Goal: Task Accomplishment & Management: Use online tool/utility

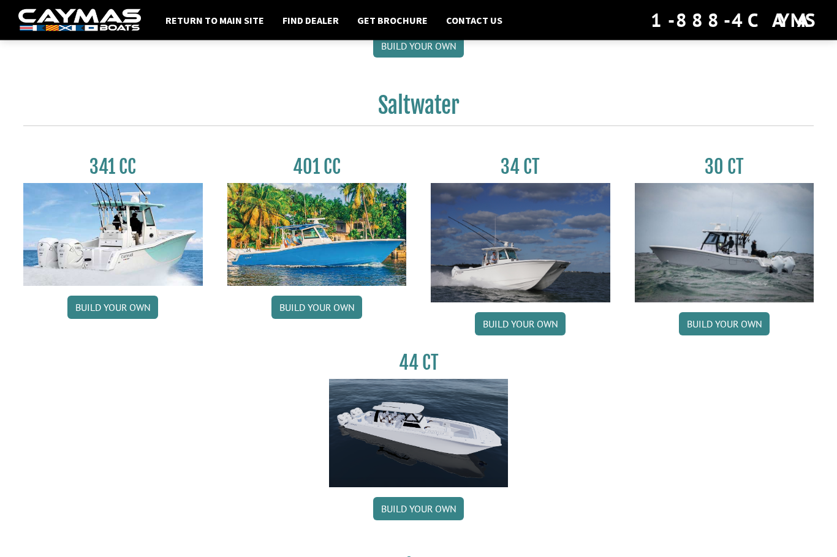
scroll to position [495, 0]
click at [744, 334] on link "Build your own" at bounding box center [724, 323] width 91 height 23
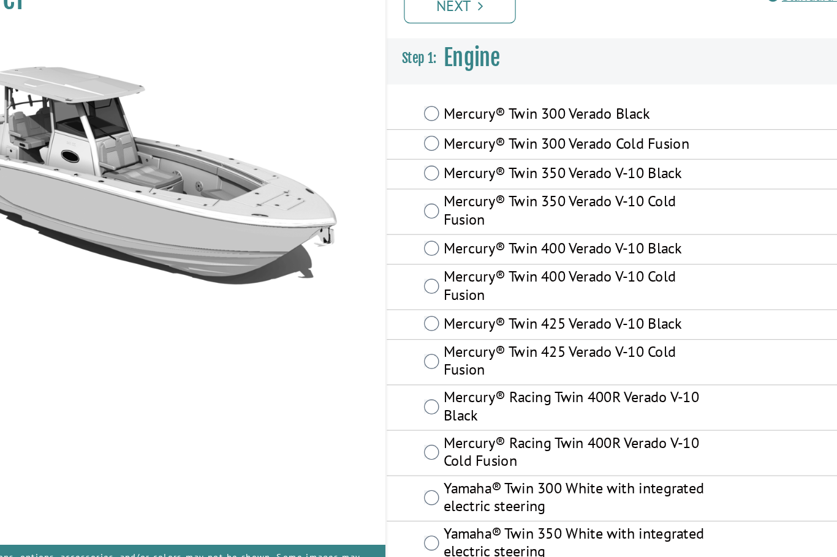
scroll to position [12, 0]
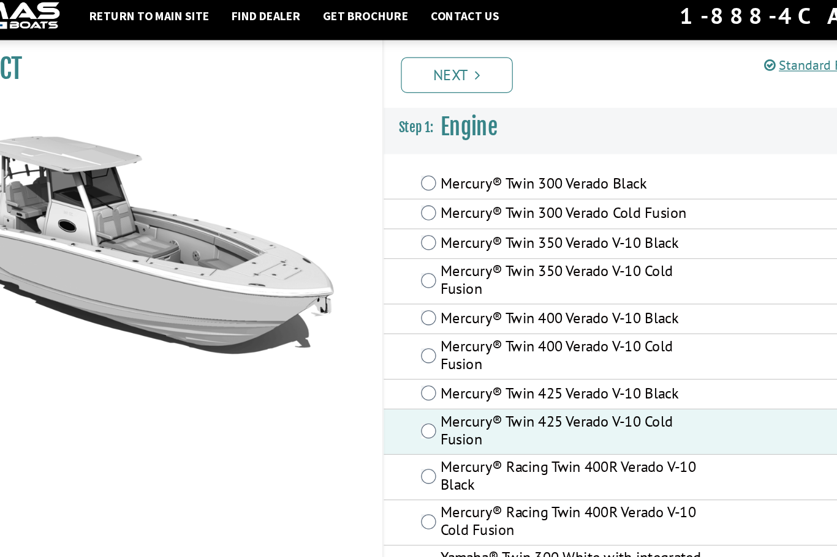
click at [421, 59] on link "Next" at bounding box center [467, 69] width 92 height 29
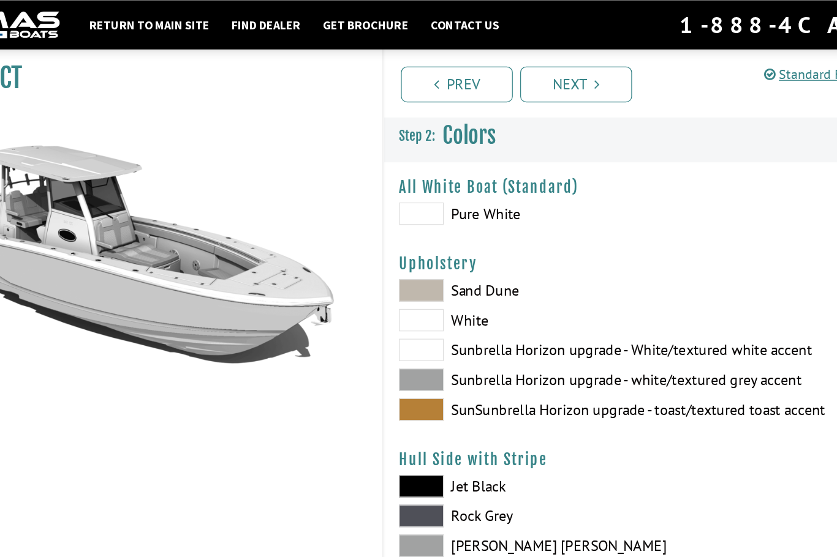
scroll to position [0, 0]
click at [420, 179] on span at bounding box center [438, 176] width 37 height 18
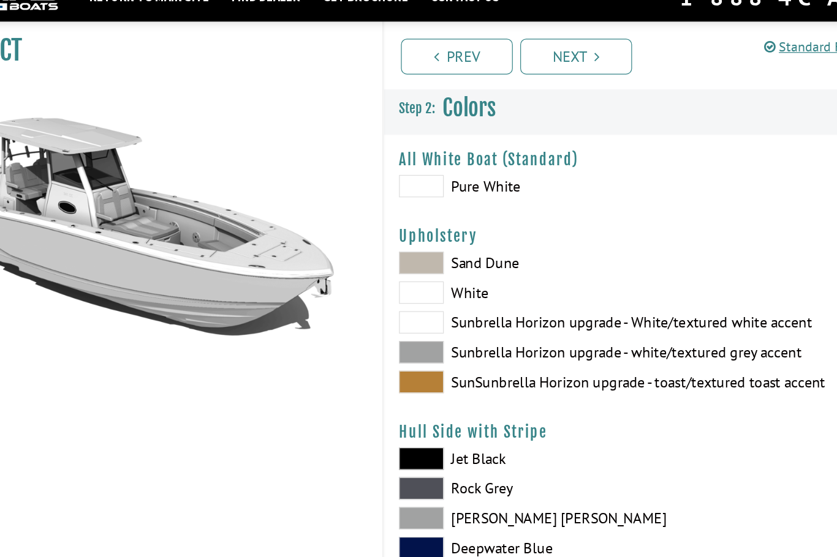
click at [420, 279] on span at bounding box center [438, 288] width 37 height 18
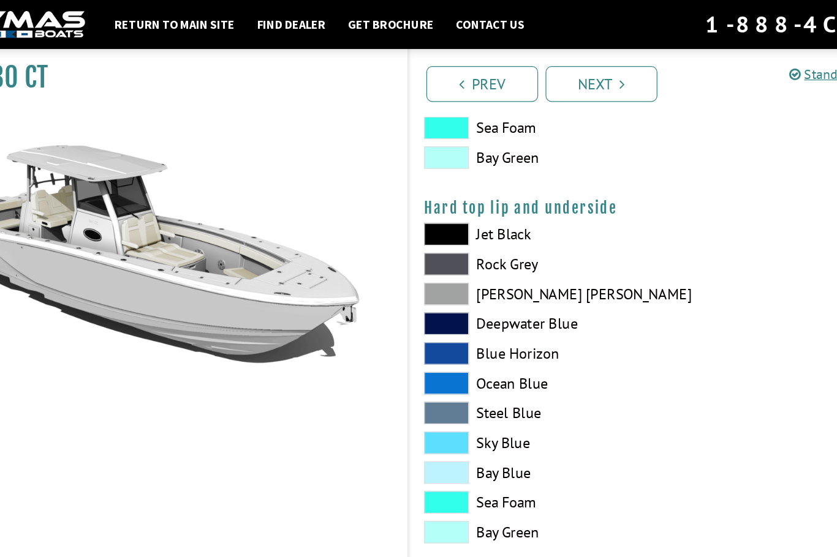
scroll to position [1131, 0]
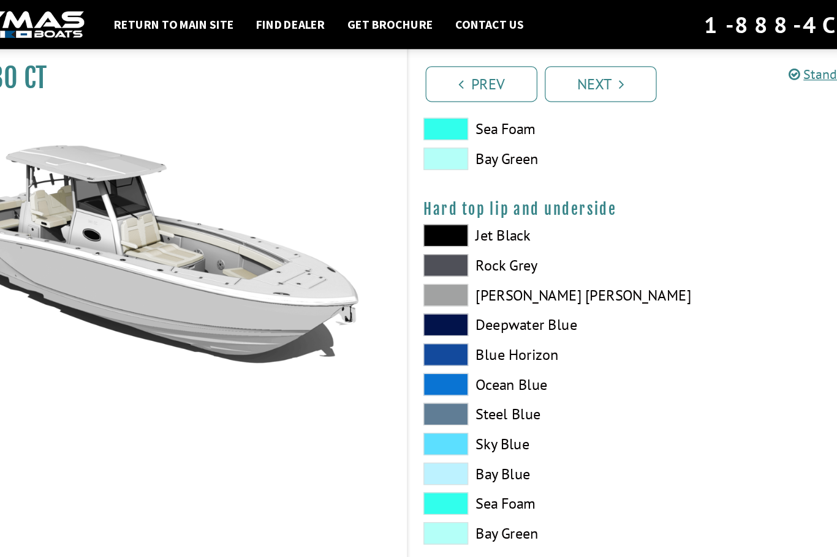
click at [519, 64] on link "Next" at bounding box center [565, 69] width 92 height 29
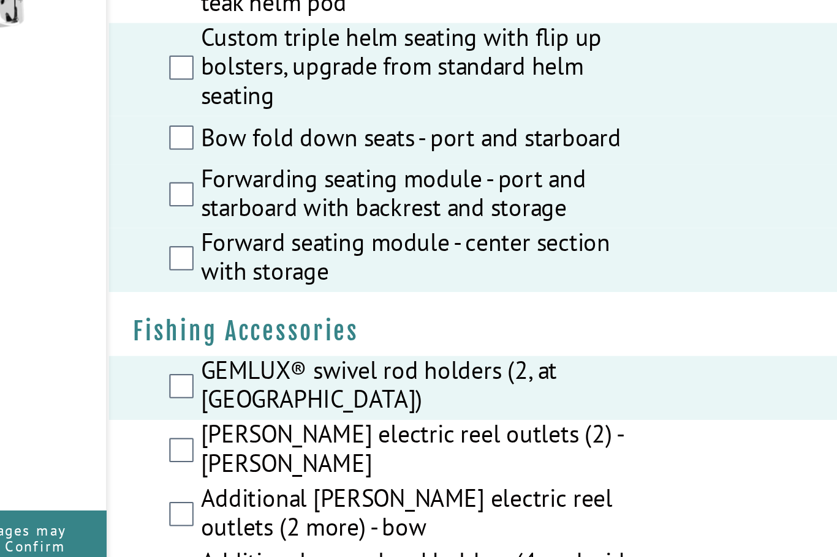
scroll to position [1401, 0]
click at [407, 466] on div "Hubbell electric reel outlets (2) - stern" at bounding box center [621, 482] width 429 height 32
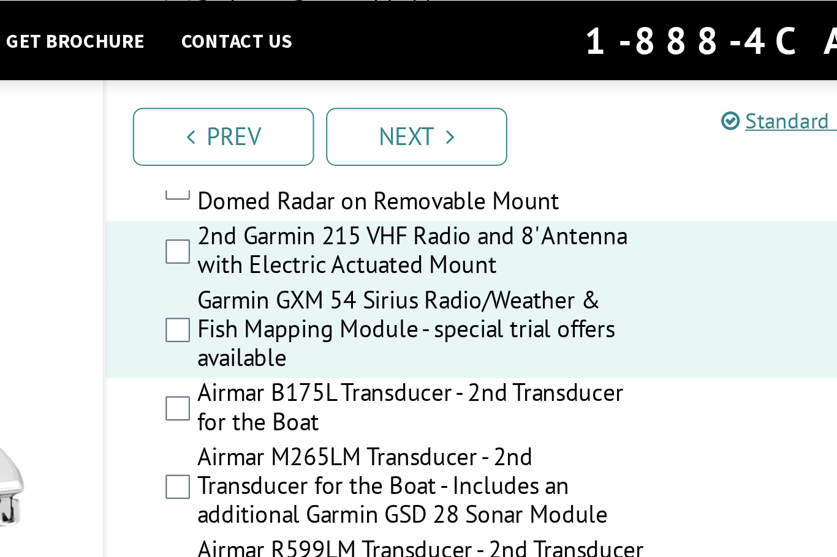
scroll to position [2823, 0]
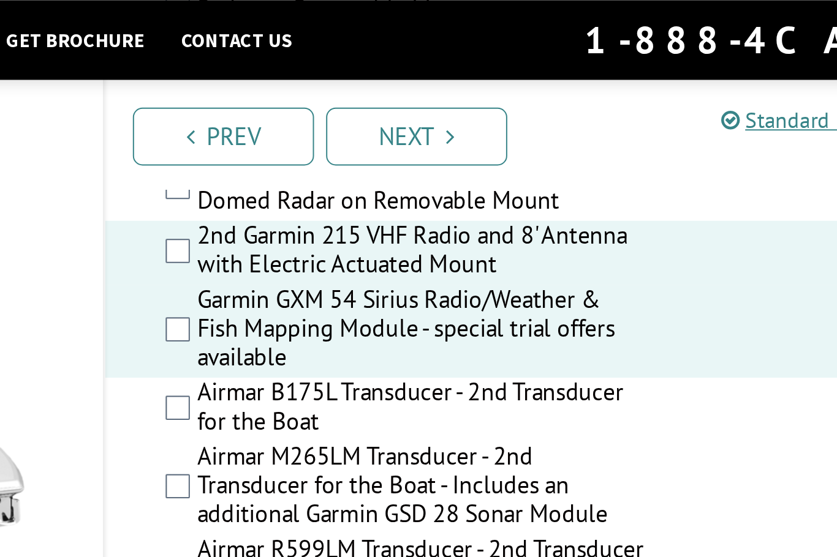
click at [581, 68] on icon "Pagination" at bounding box center [583, 69] width 4 height 12
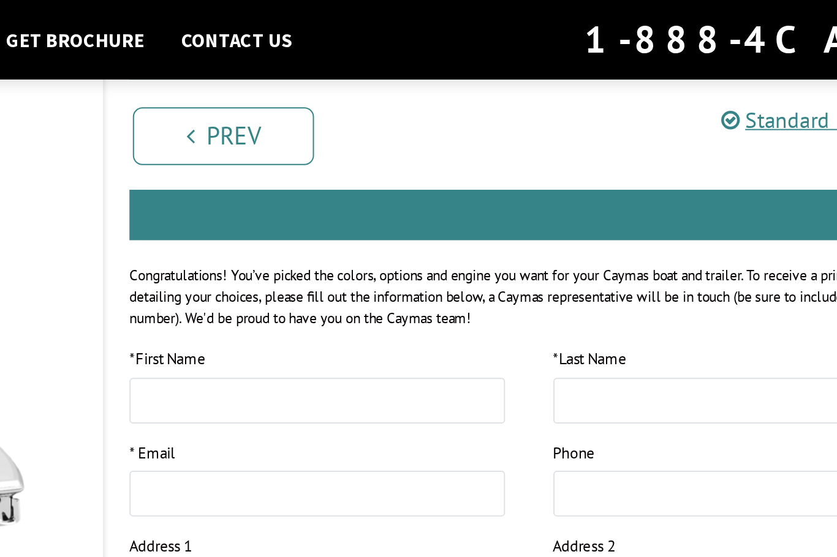
scroll to position [0, 0]
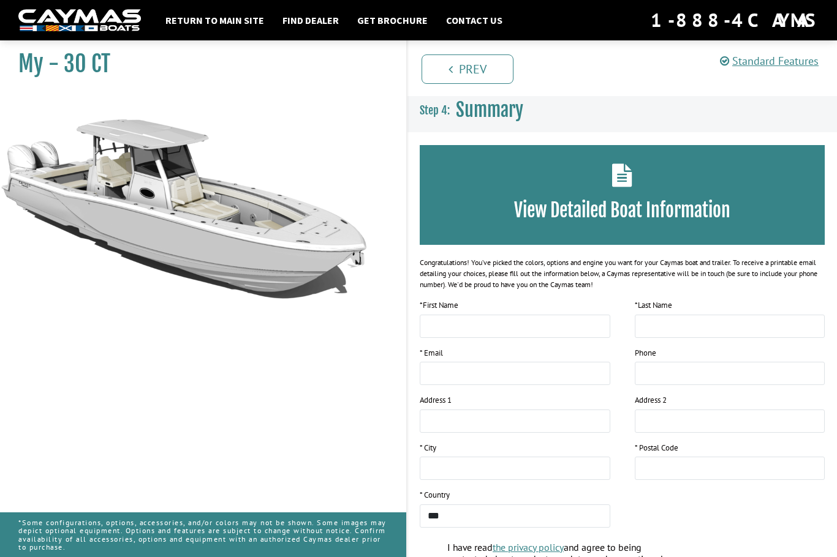
click at [688, 210] on h3 "View Detailed Boat Information" at bounding box center [622, 210] width 368 height 23
click at [612, 201] on h3 "View Detailed Boat Information" at bounding box center [622, 210] width 368 height 23
click at [612, 164] on icon at bounding box center [622, 175] width 20 height 23
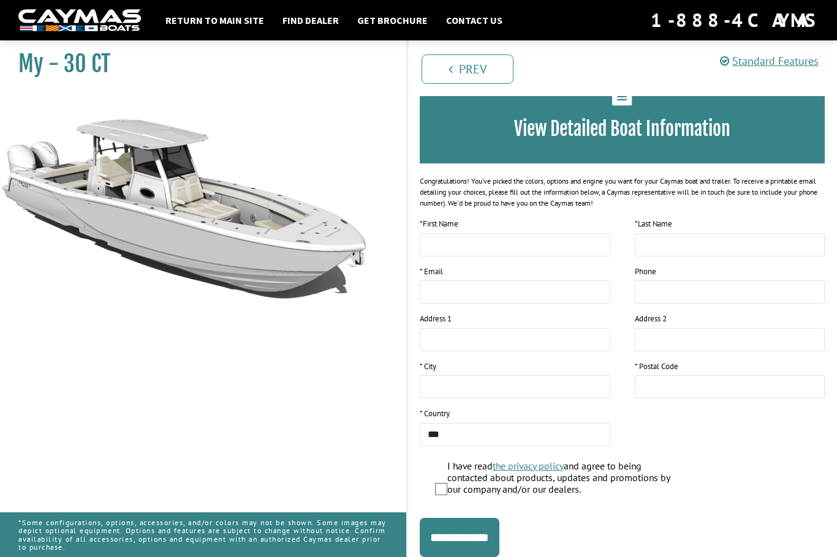
click at [460, 547] on input "**********" at bounding box center [460, 537] width 80 height 39
